Goal: Transaction & Acquisition: Purchase product/service

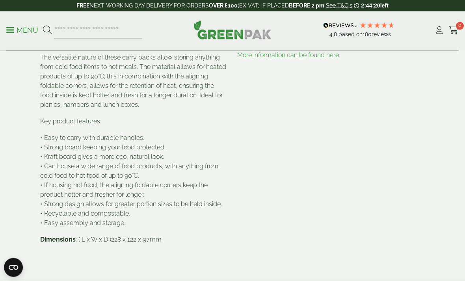
scroll to position [431, 0]
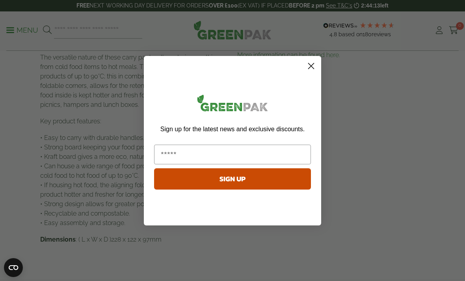
click at [309, 69] on icon "Close dialog" at bounding box center [312, 66] width 6 height 6
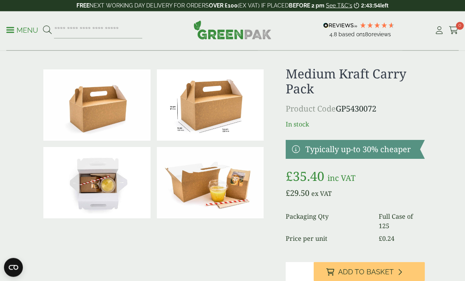
scroll to position [10, 0]
click at [408, 267] on button "Add to Basket" at bounding box center [369, 271] width 111 height 19
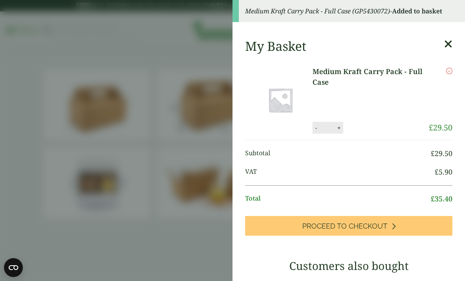
scroll to position [0, 0]
click at [448, 44] on icon at bounding box center [448, 44] width 8 height 11
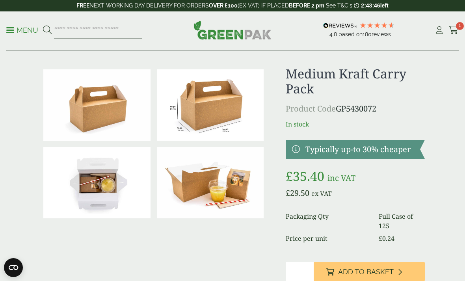
click at [12, 26] on p "Menu" at bounding box center [22, 30] width 32 height 9
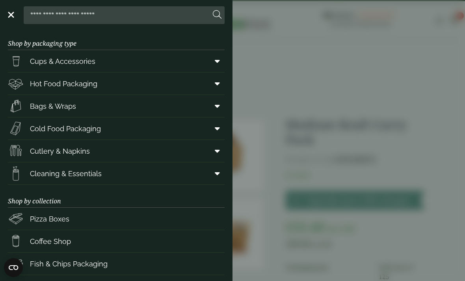
click at [213, 130] on span at bounding box center [216, 128] width 18 height 15
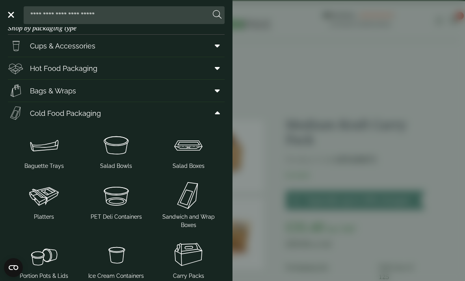
scroll to position [13, 0]
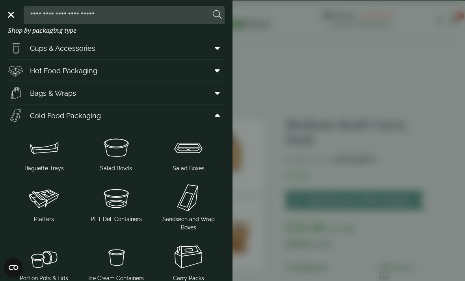
click at [216, 70] on icon at bounding box center [217, 71] width 5 height 8
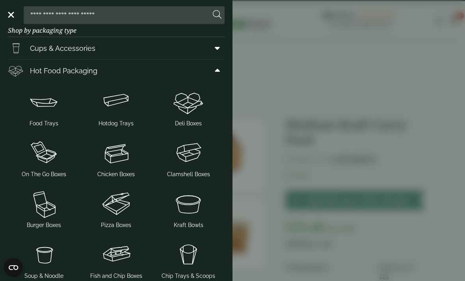
click at [190, 105] on img at bounding box center [189, 102] width 66 height 32
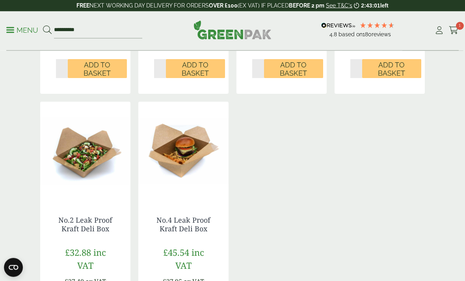
scroll to position [411, 0]
click at [193, 222] on link "No.4 Leak Proof Kraft Deli Box" at bounding box center [183, 224] width 54 height 18
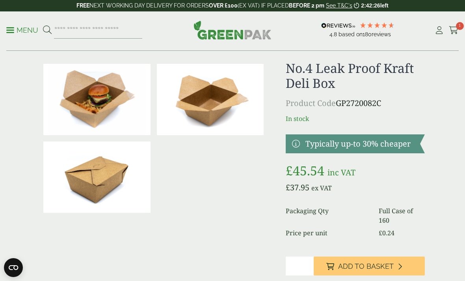
scroll to position [16, 0]
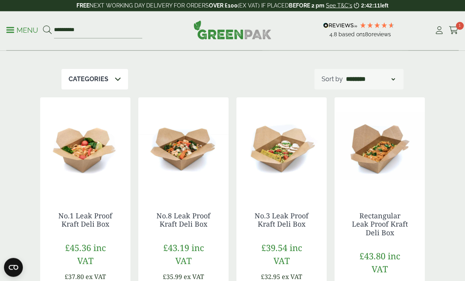
scroll to position [134, 0]
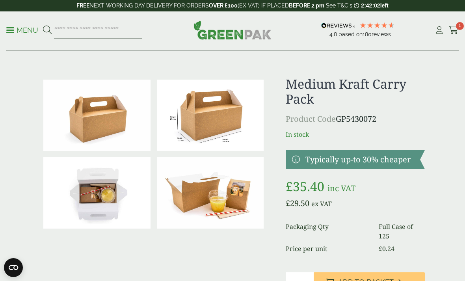
click at [11, 30] on span at bounding box center [10, 30] width 8 height 1
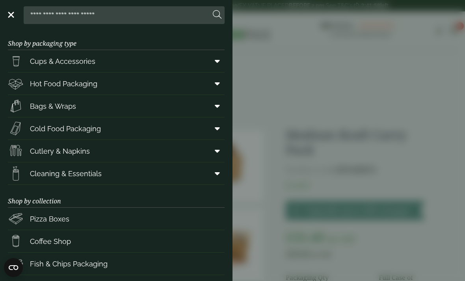
click at [216, 86] on icon at bounding box center [217, 84] width 5 height 8
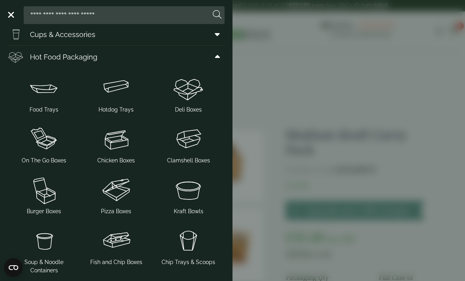
scroll to position [39, 0]
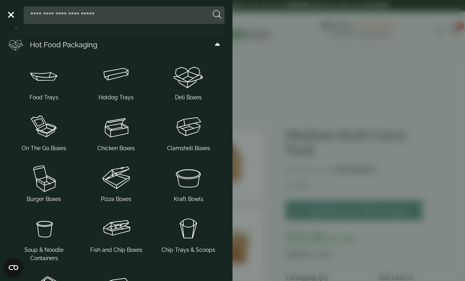
click at [198, 133] on img at bounding box center [189, 127] width 66 height 32
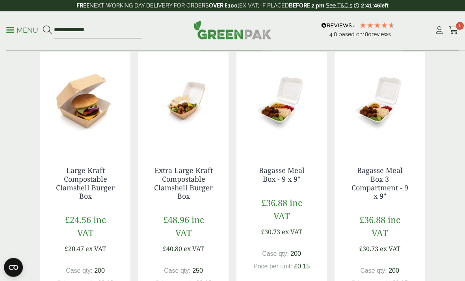
scroll to position [751, 0]
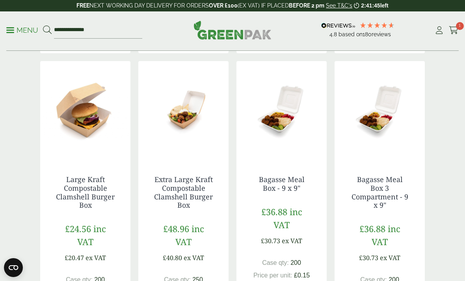
click at [12, 27] on link "Menu" at bounding box center [22, 30] width 32 height 8
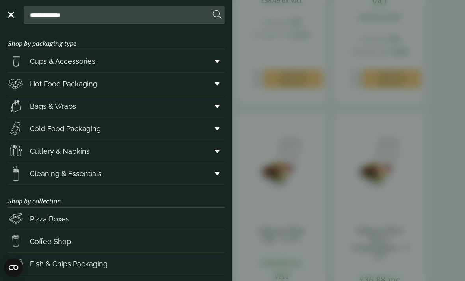
click at [214, 86] on span at bounding box center [216, 83] width 18 height 15
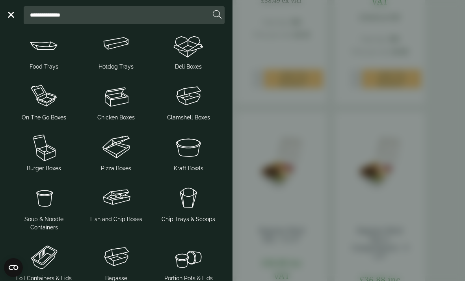
scroll to position [81, 0]
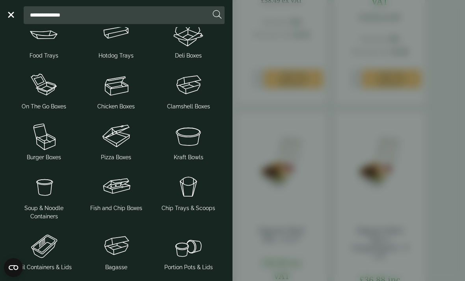
click at [48, 142] on img at bounding box center [44, 136] width 66 height 32
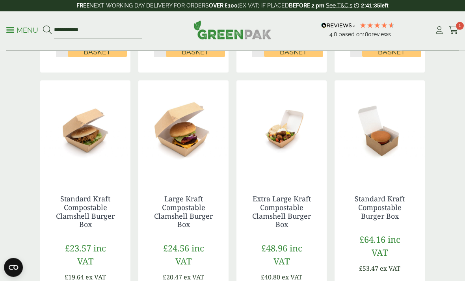
scroll to position [359, 0]
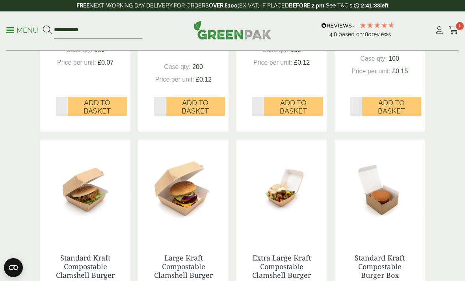
click at [4, 32] on div "**********" at bounding box center [232, 30] width 465 height 39
click at [15, 34] on p "Menu" at bounding box center [22, 30] width 32 height 9
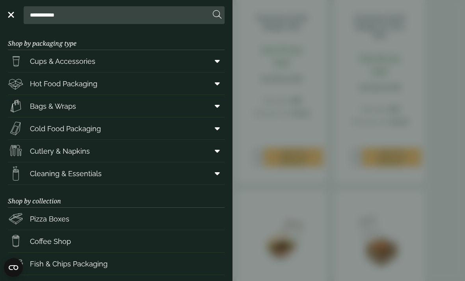
click at [213, 86] on span at bounding box center [216, 83] width 18 height 15
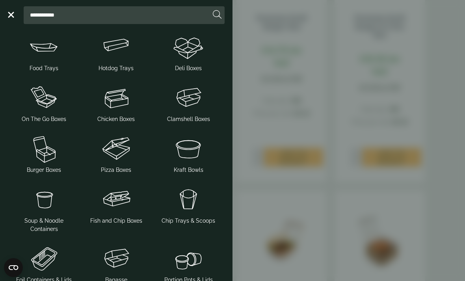
scroll to position [67, 0]
click at [127, 102] on img at bounding box center [116, 99] width 66 height 32
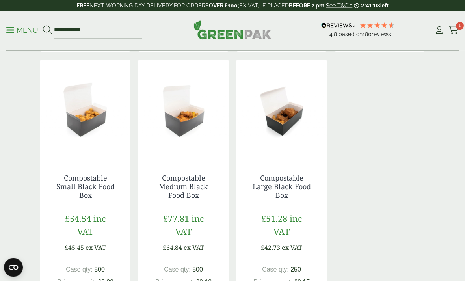
scroll to position [725, 0]
click at [191, 186] on link "Compostable Medium Black Food Box" at bounding box center [183, 186] width 49 height 26
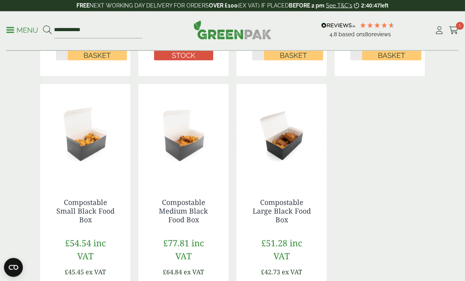
scroll to position [700, 0]
click at [296, 205] on link "Compostable Large Black Food Box" at bounding box center [282, 210] width 58 height 26
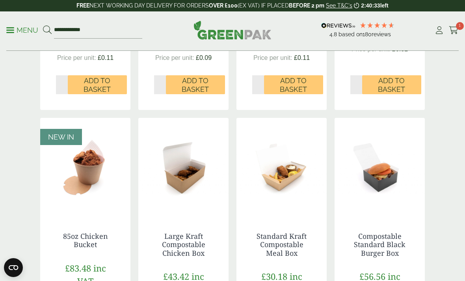
scroll to position [384, 0]
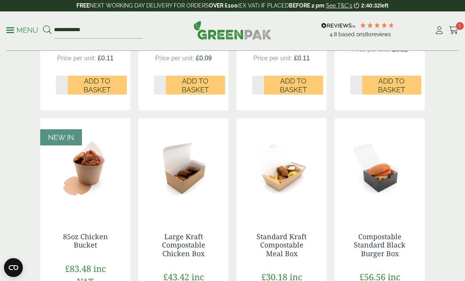
click at [11, 28] on p "Menu" at bounding box center [22, 30] width 32 height 9
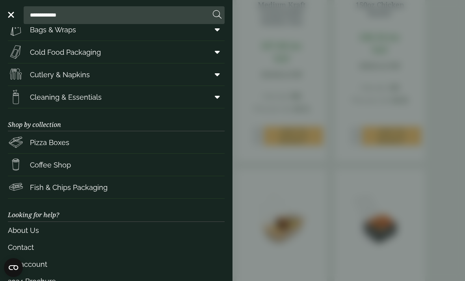
scroll to position [89, 0]
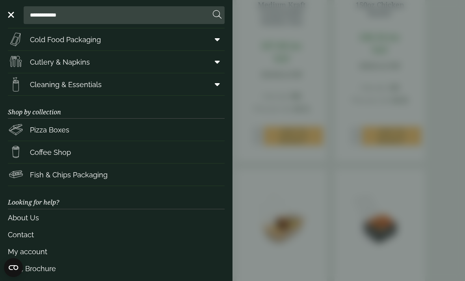
click at [183, 180] on link "Fish & Chips Packaging" at bounding box center [116, 175] width 217 height 22
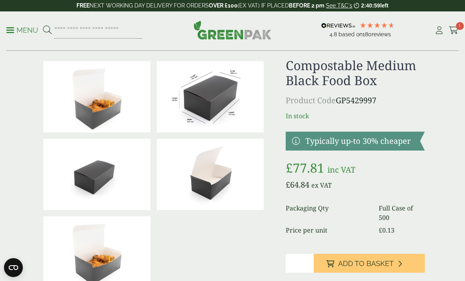
scroll to position [20, 0]
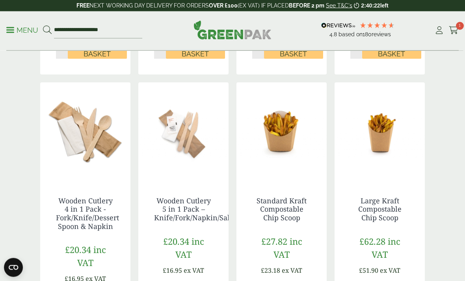
scroll to position [674, 0]
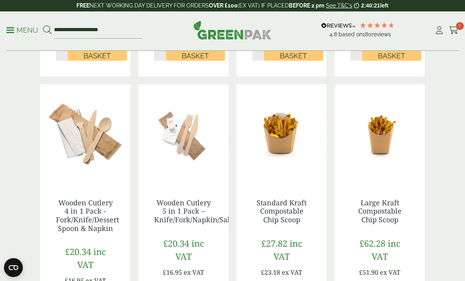
click at [7, 29] on p "Menu" at bounding box center [22, 30] width 32 height 9
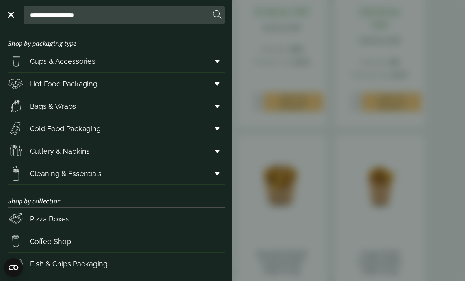
click at [210, 86] on span at bounding box center [216, 83] width 18 height 15
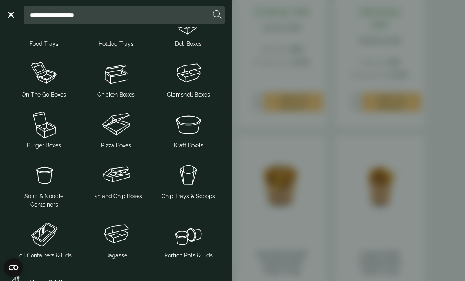
scroll to position [94, 0]
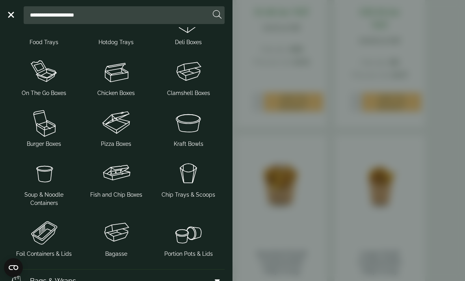
click at [122, 184] on img at bounding box center [116, 174] width 66 height 32
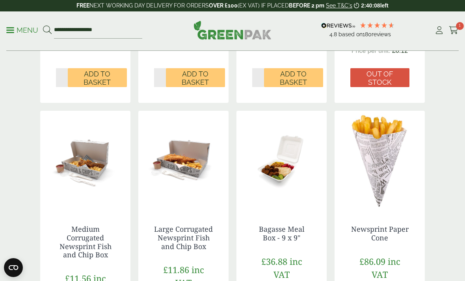
scroll to position [644, 0]
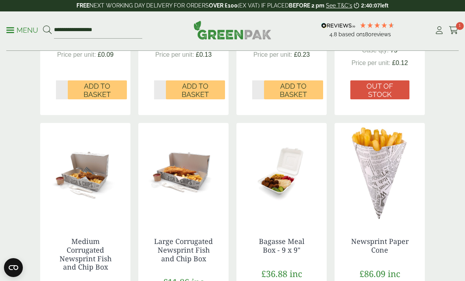
click at [10, 30] on span at bounding box center [10, 30] width 8 height 1
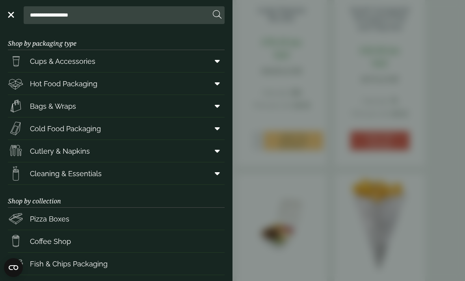
click at [216, 65] on span at bounding box center [216, 61] width 18 height 15
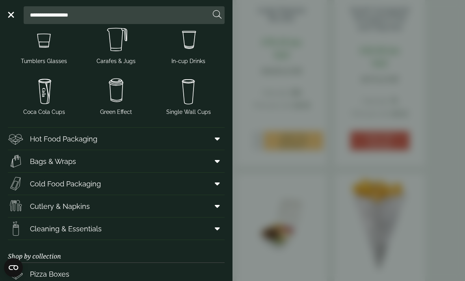
scroll to position [164, 0]
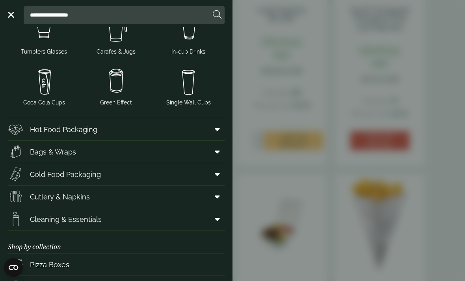
click at [217, 167] on span at bounding box center [216, 174] width 18 height 15
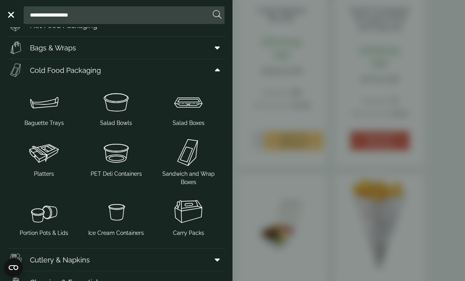
scroll to position [269, 0]
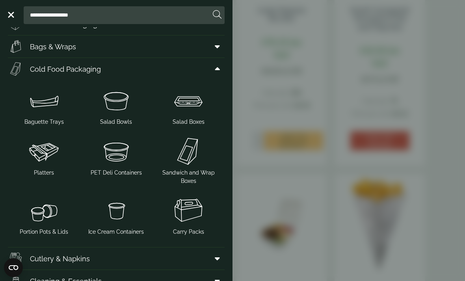
click at [188, 209] on img at bounding box center [189, 211] width 66 height 32
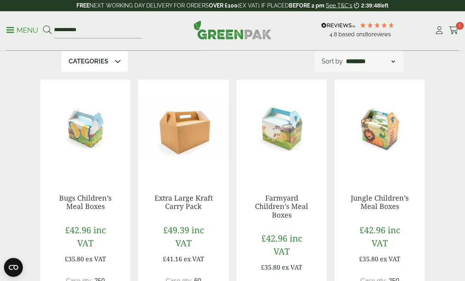
scroll to position [89, 0]
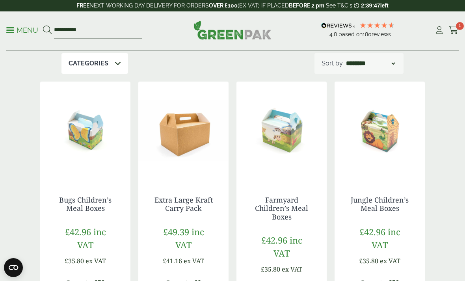
click at [5, 32] on div "**********" at bounding box center [232, 30] width 465 height 39
click at [18, 33] on p "Menu" at bounding box center [22, 30] width 32 height 9
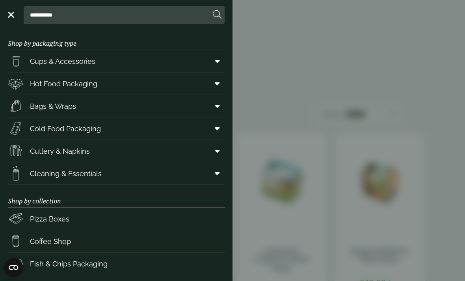
click at [219, 86] on icon at bounding box center [217, 84] width 5 height 8
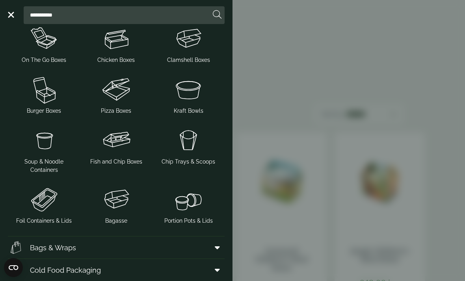
scroll to position [128, 0]
click at [125, 198] on img at bounding box center [116, 199] width 66 height 32
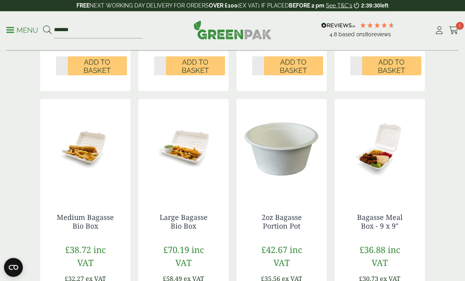
scroll to position [685, 0]
click at [457, 30] on icon at bounding box center [454, 30] width 10 height 8
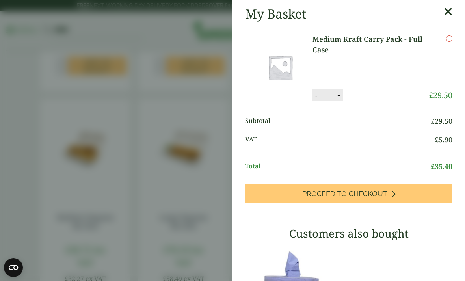
click at [196, 113] on aside "My Basket Medium Kraft Carry Pack - Full Case Medium Kraft Carry Pack - Full Ca…" at bounding box center [232, 140] width 465 height 281
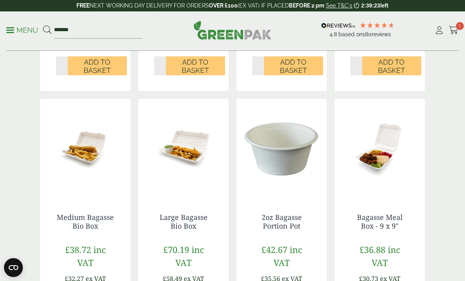
click at [14, 32] on p "Menu" at bounding box center [22, 30] width 32 height 9
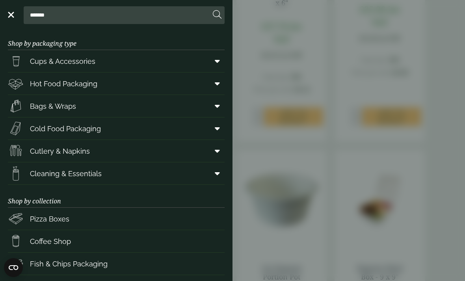
click at [212, 85] on span at bounding box center [216, 83] width 18 height 15
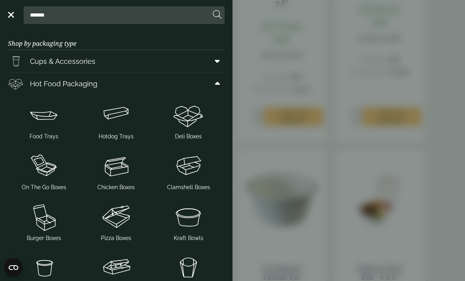
click at [185, 115] on img at bounding box center [189, 115] width 66 height 32
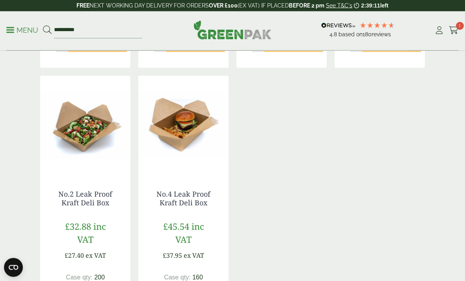
scroll to position [437, 0]
click at [191, 199] on link "No.4 Leak Proof Kraft Deli Box" at bounding box center [183, 198] width 54 height 18
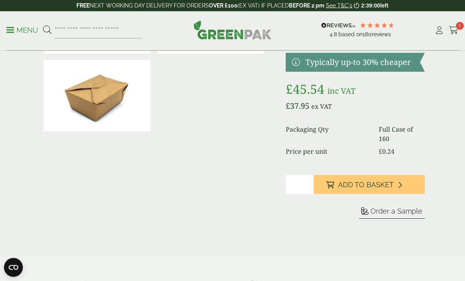
scroll to position [86, 0]
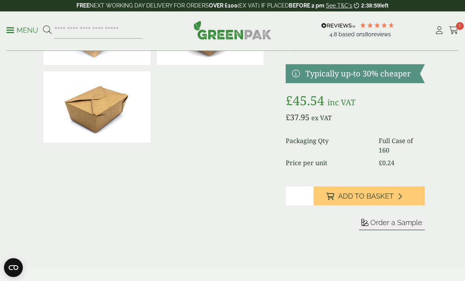
click at [410, 193] on button "Add to Basket" at bounding box center [369, 195] width 111 height 19
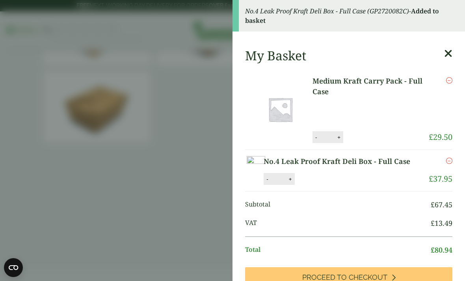
scroll to position [0, 0]
click at [448, 57] on icon at bounding box center [448, 53] width 8 height 11
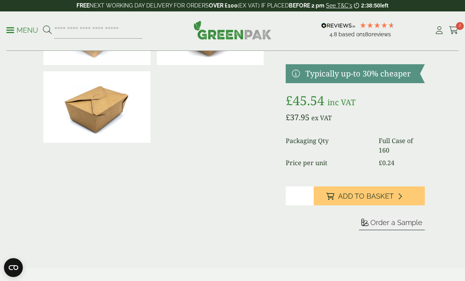
click at [398, 224] on span "Order a Sample" at bounding box center [396, 222] width 52 height 8
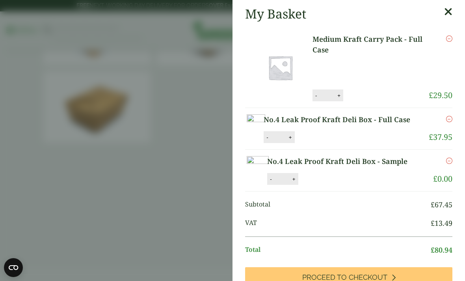
click at [449, 116] on icon "Remove this item" at bounding box center [449, 119] width 6 height 6
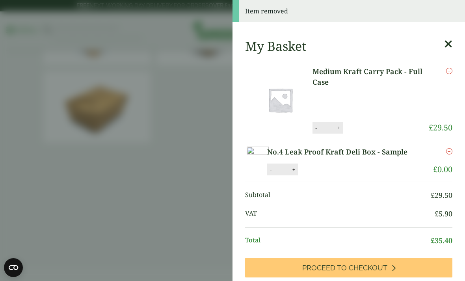
click at [385, 72] on link "Medium Kraft Carry Pack - Full Case" at bounding box center [370, 76] width 116 height 21
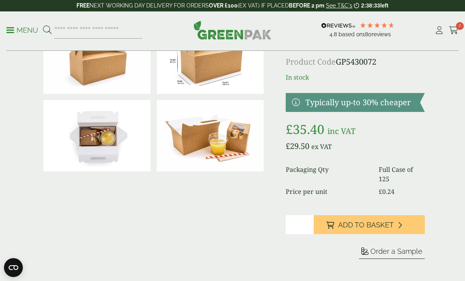
scroll to position [58, 0]
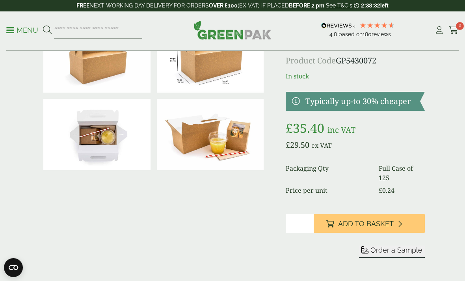
click at [407, 248] on span "Order a Sample" at bounding box center [396, 250] width 52 height 8
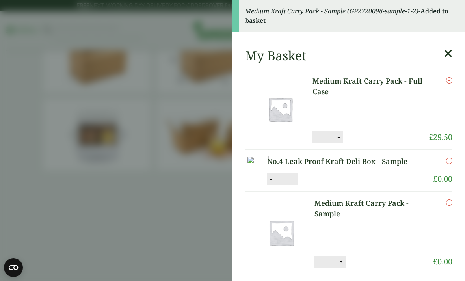
click at [449, 81] on icon "Remove this item" at bounding box center [449, 80] width 6 height 6
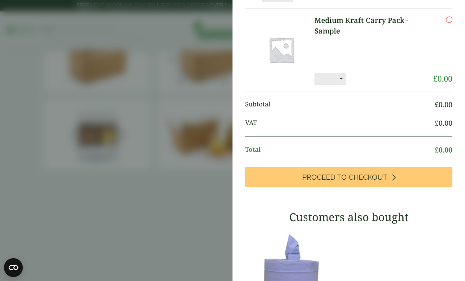
scroll to position [144, 0]
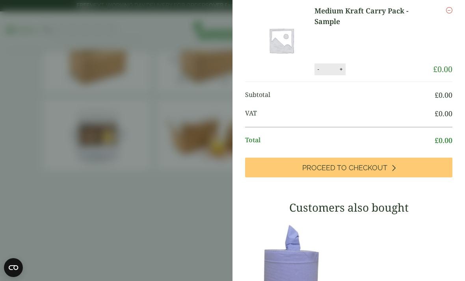
click at [418, 177] on link "Proceed to Checkout" at bounding box center [348, 168] width 207 height 20
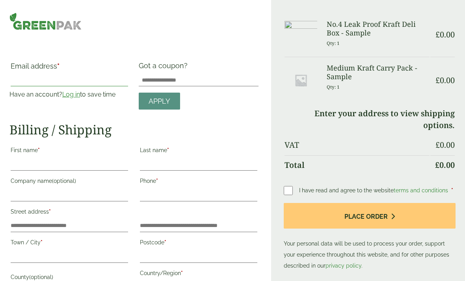
click at [106, 81] on input "Email address *" at bounding box center [69, 80] width 117 height 13
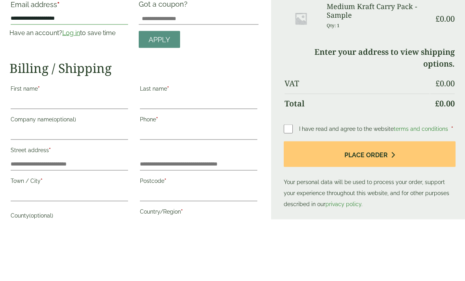
type input "**********"
click at [25, 158] on input "First name *" at bounding box center [69, 164] width 117 height 13
type input "*********"
click at [186, 158] on input "Last name *" at bounding box center [198, 164] width 117 height 13
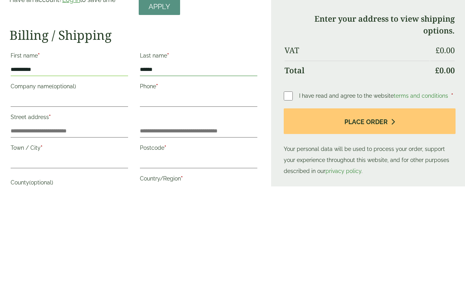
type input "******"
click at [26, 189] on input "Company name (optional)" at bounding box center [69, 195] width 117 height 13
type input "**********"
click at [199, 189] on input "Phone *" at bounding box center [198, 195] width 117 height 13
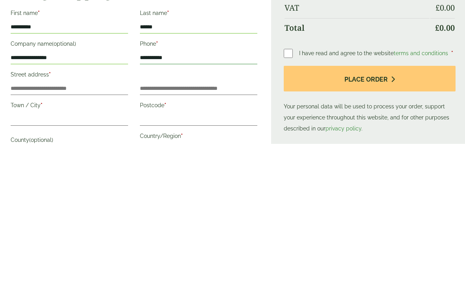
type input "**********"
click at [30, 219] on input "Street address *" at bounding box center [69, 225] width 117 height 13
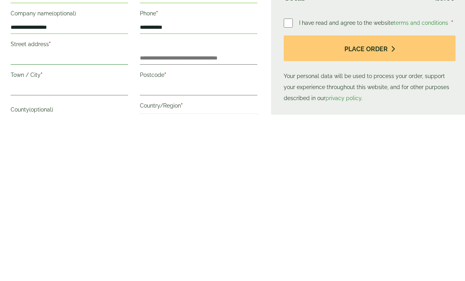
scroll to position [1, 0]
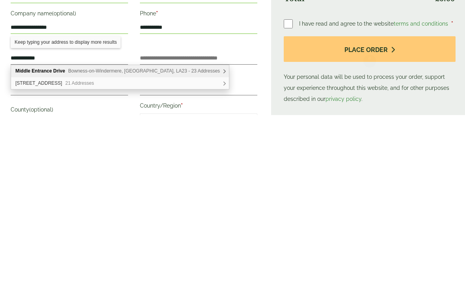
click at [188, 234] on span "Bowness-on-Windermere, [GEOGRAPHIC_DATA], LA23 - 23 Addresses" at bounding box center [144, 237] width 152 height 6
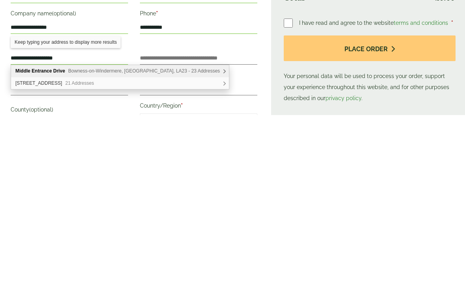
scroll to position [167, 0]
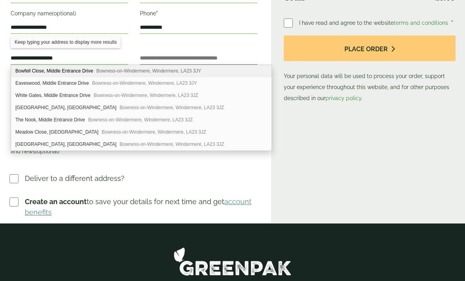
click at [96, 85] on span "Bowness-on-Windermere, Windermere, LA23 3JY" at bounding box center [144, 83] width 105 height 6
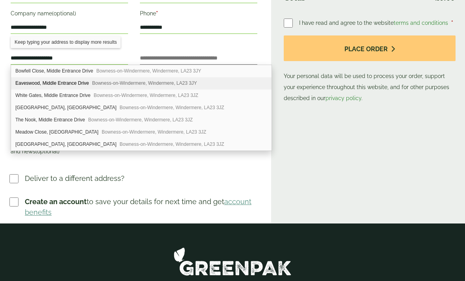
type input "**********"
type input "********"
type input "*******"
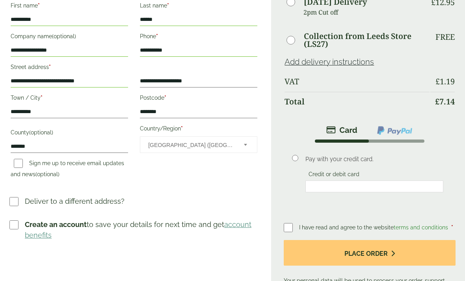
scroll to position [145, 0]
click at [373, 257] on button "Place order" at bounding box center [370, 253] width 172 height 26
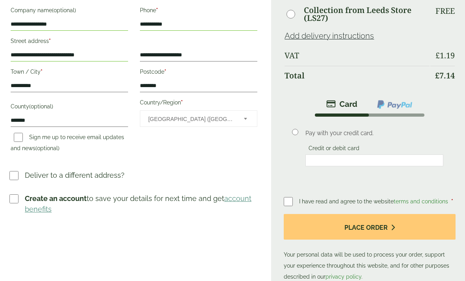
scroll to position [219, 0]
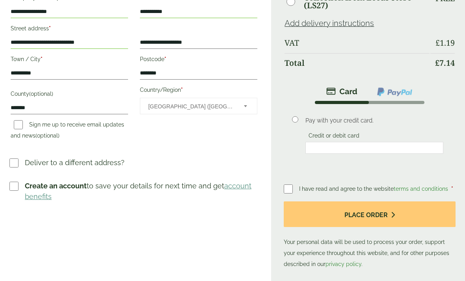
click at [378, 217] on button "Place order" at bounding box center [370, 214] width 172 height 26
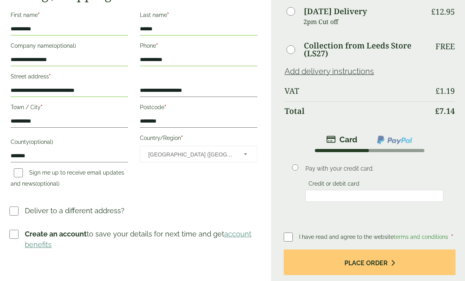
scroll to position [171, 0]
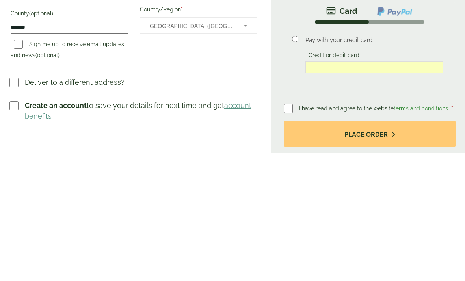
click at [382, 249] on button "Place order" at bounding box center [370, 262] width 172 height 26
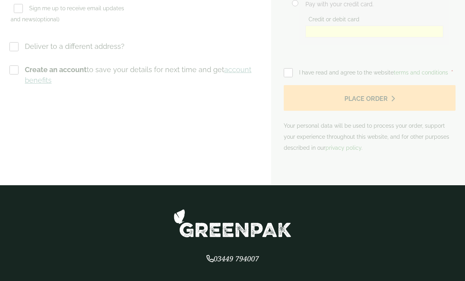
scroll to position [0, 0]
